Goal: Find contact information: Find contact information

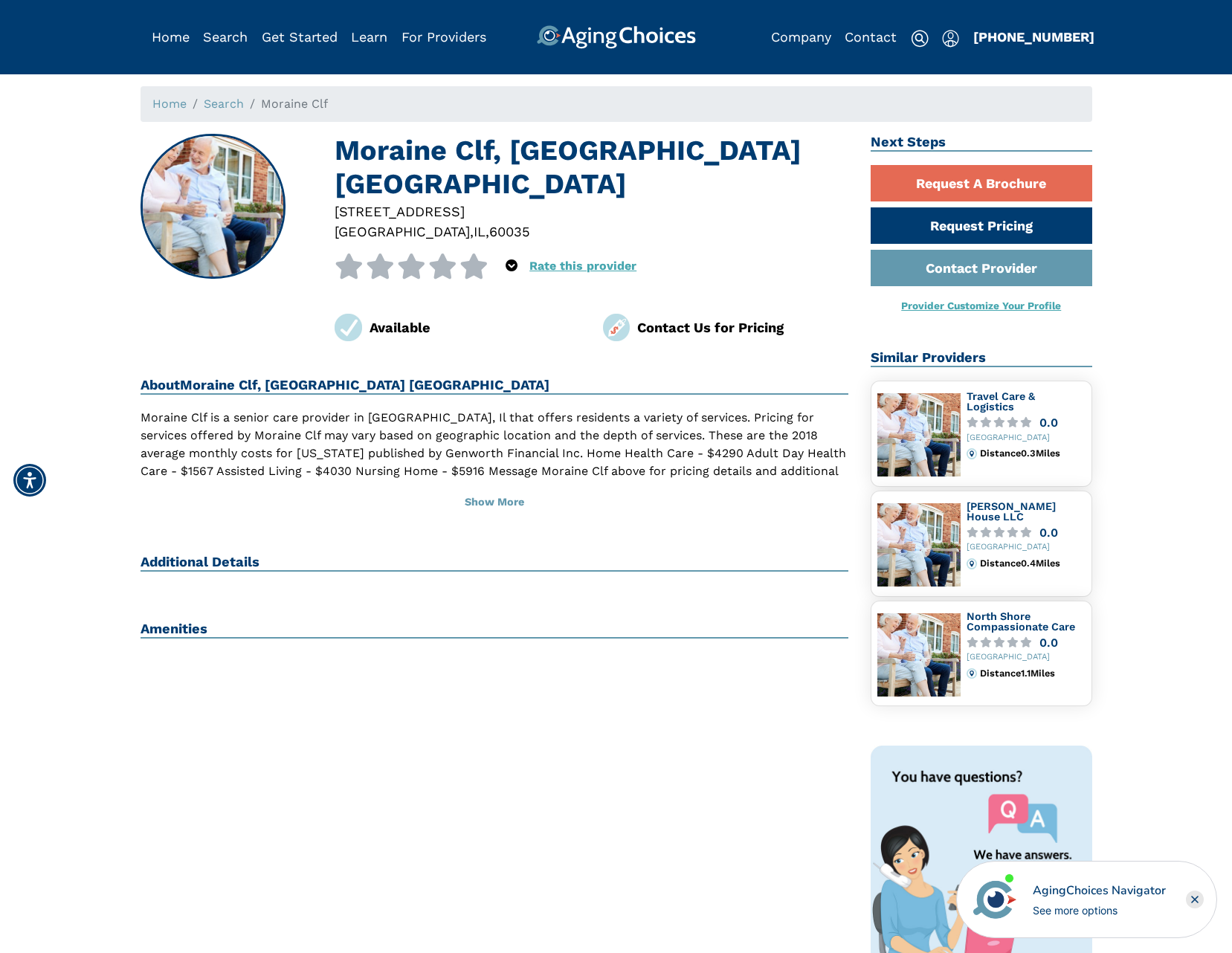
click at [678, 317] on div "Contact Us for Pricing" at bounding box center [742, 327] width 211 height 20
click at [709, 317] on div "Contact Us for Pricing" at bounding box center [742, 327] width 211 height 20
click at [620, 318] on div "Moraine Clf, [GEOGRAPHIC_DATA] [GEOGRAPHIC_DATA] [STREET_ADDRESS] 0 out of 5 st…" at bounding box center [495, 598] width 730 height 929
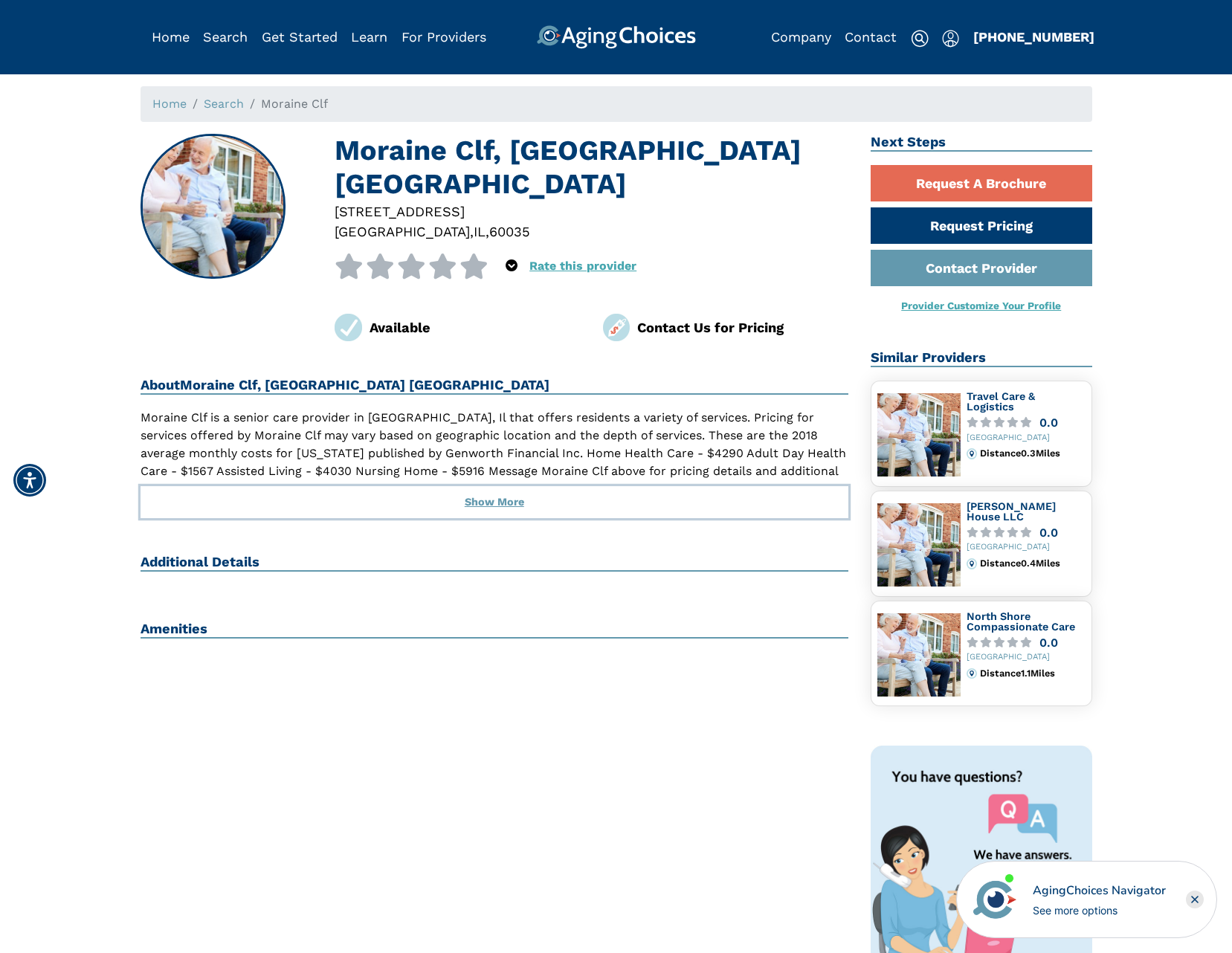
click at [490, 486] on button "Show More" at bounding box center [495, 502] width 709 height 33
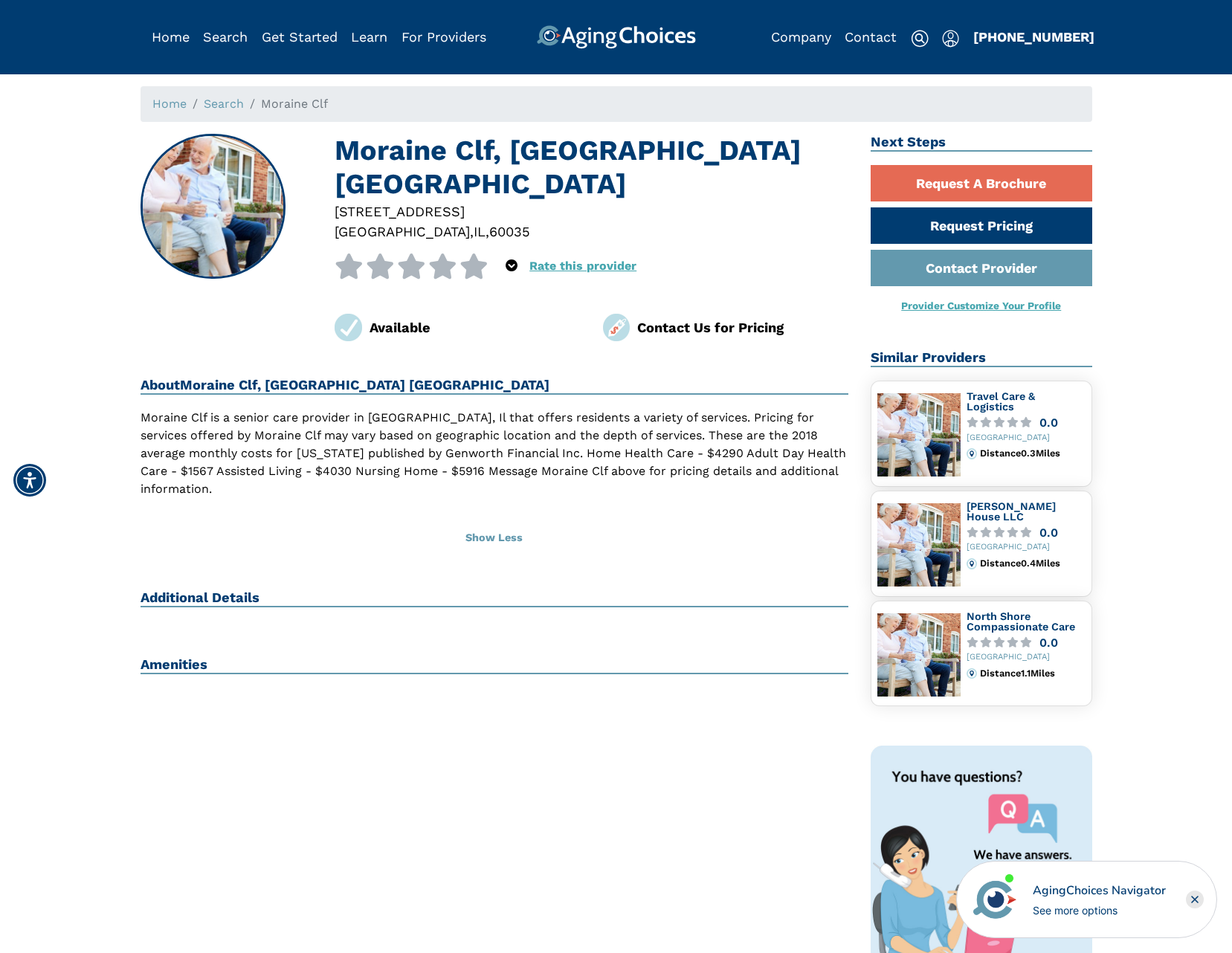
click at [249, 589] on h2 "Additional Details" at bounding box center [495, 598] width 709 height 18
click at [223, 589] on h2 "Additional Details" at bounding box center [495, 598] width 709 height 18
drag, startPoint x: 168, startPoint y: 612, endPoint x: 178, endPoint y: 602, distance: 14.1
click at [168, 656] on h2 "Amenities" at bounding box center [495, 665] width 709 height 18
click at [665, 317] on div "Contact Us for Pricing" at bounding box center [742, 327] width 211 height 20
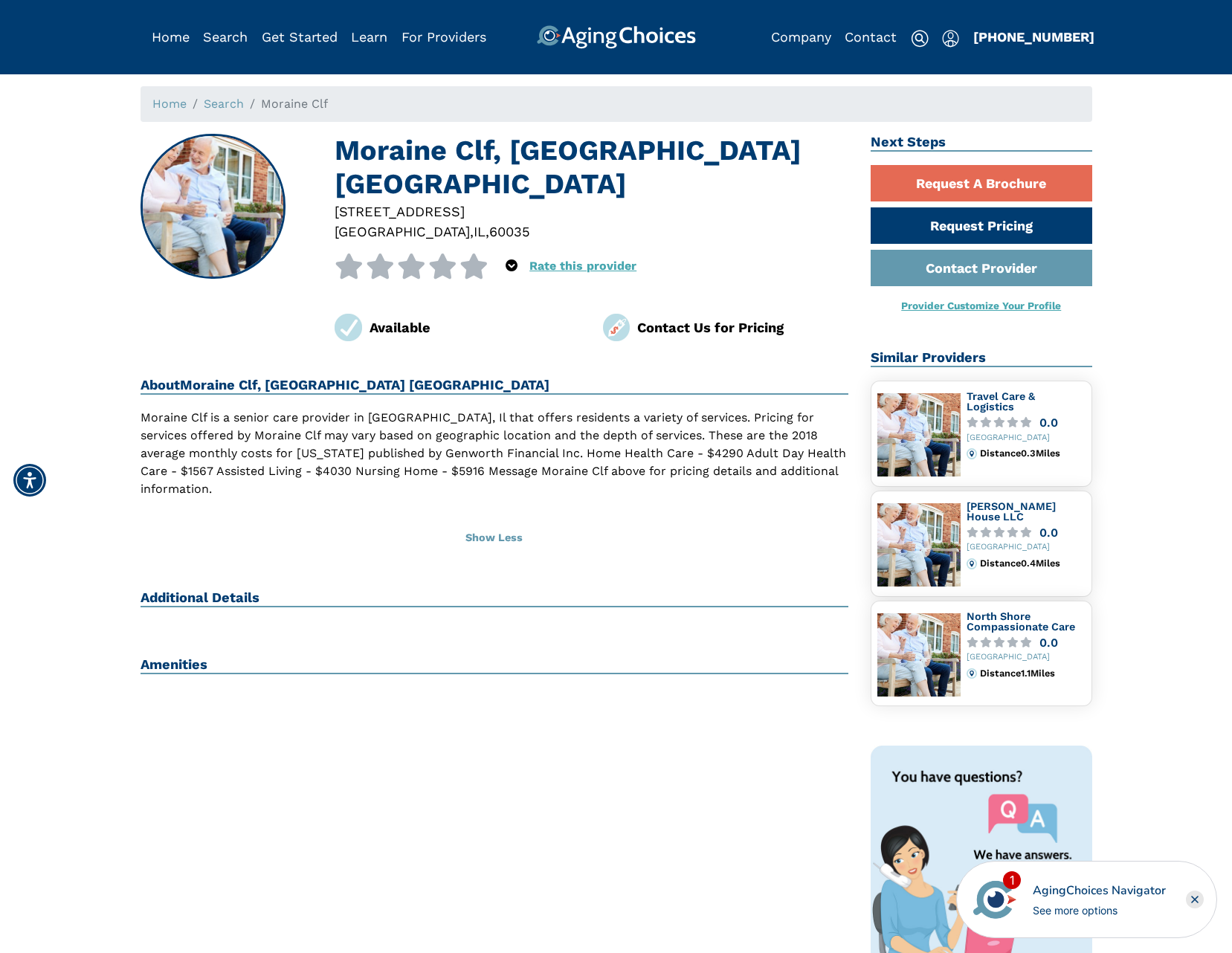
click at [742, 317] on div "Contact Us for Pricing" at bounding box center [742, 327] width 211 height 20
